Goal: Information Seeking & Learning: Learn about a topic

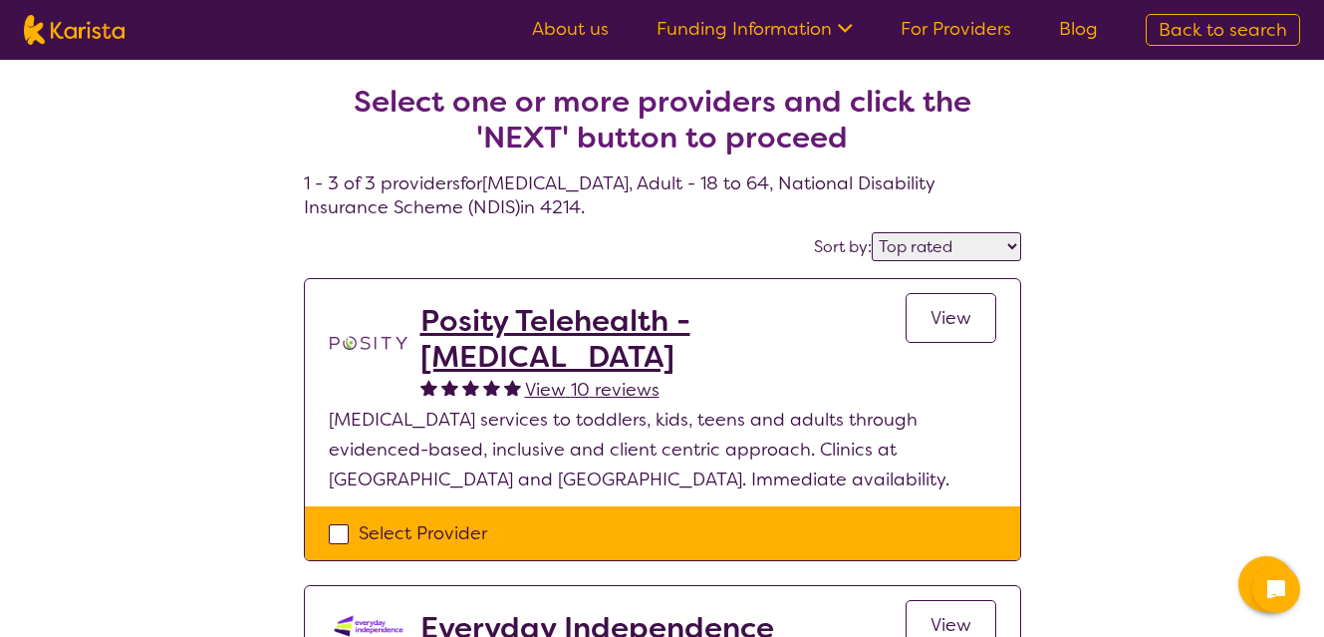
select select "by_score"
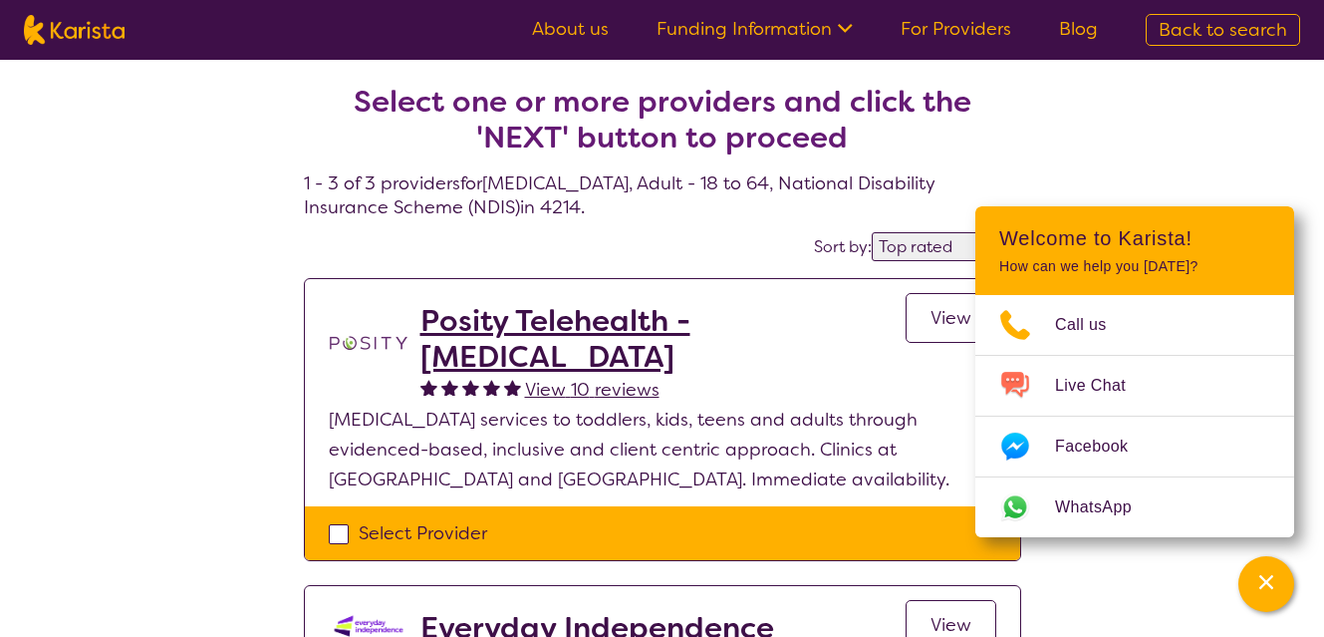
click at [96, 304] on div "Select one or more providers and click the 'NEXT' button to proceed 1 - 3 of 3 …" at bounding box center [662, 624] width 1324 height 1129
click at [1274, 579] on icon "Channel Menu" at bounding box center [1266, 582] width 20 height 20
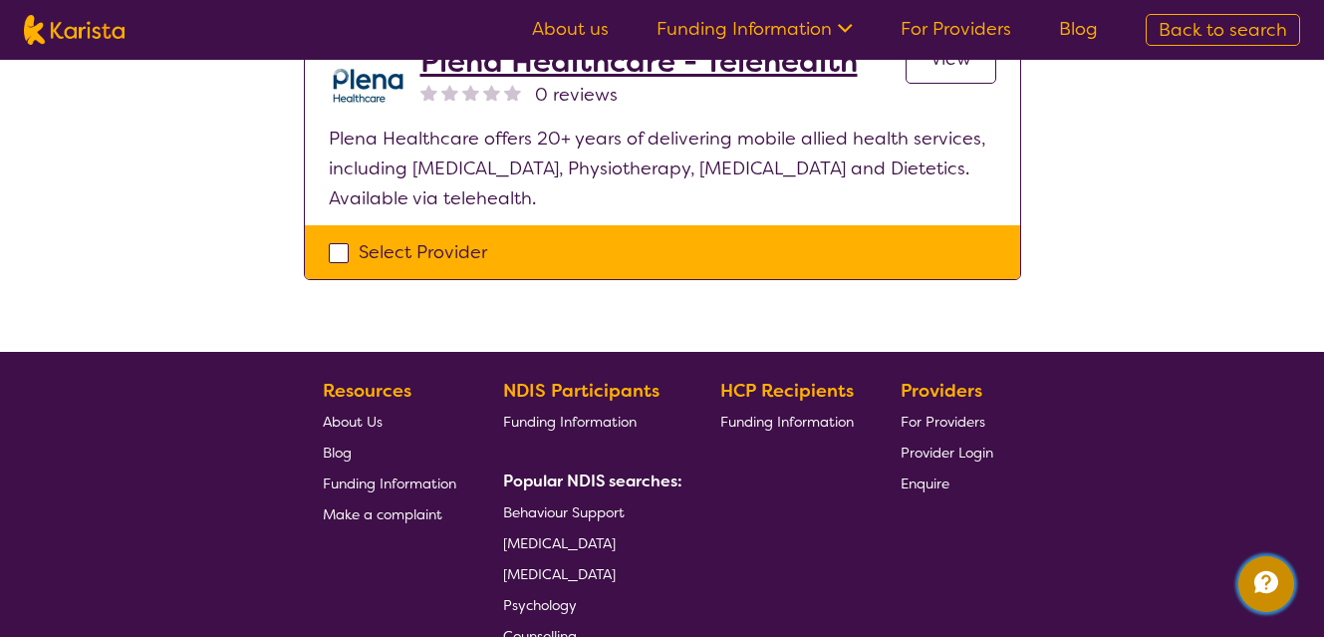
scroll to position [877, 0]
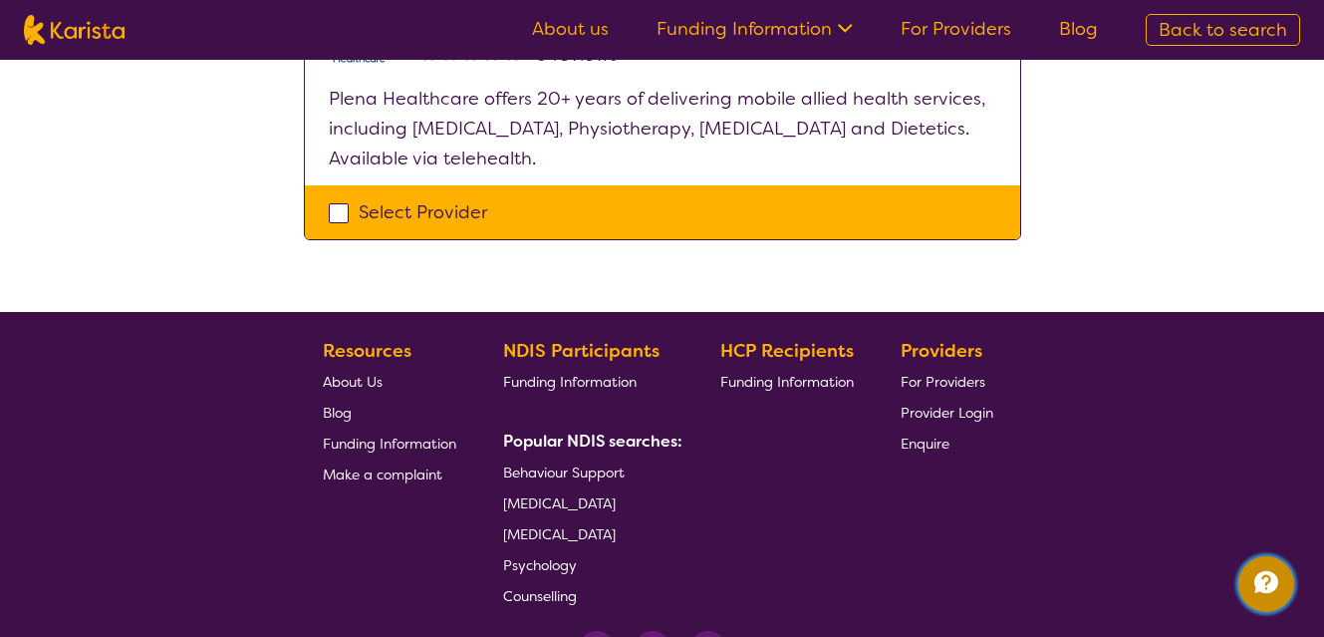
select select "[MEDICAL_DATA]"
select select "AD"
select select "NDIS"
select select "[MEDICAL_DATA]"
select select "AD"
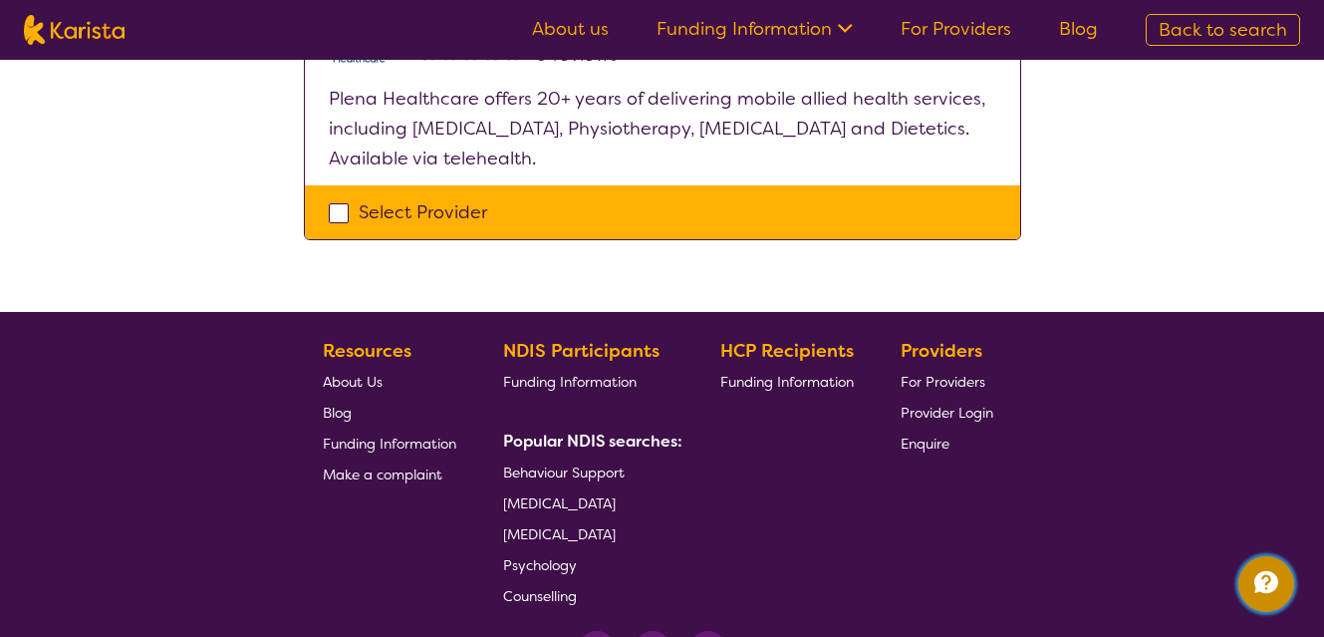
select select "NDIS"
